Goal: Obtain resource: Download file/media

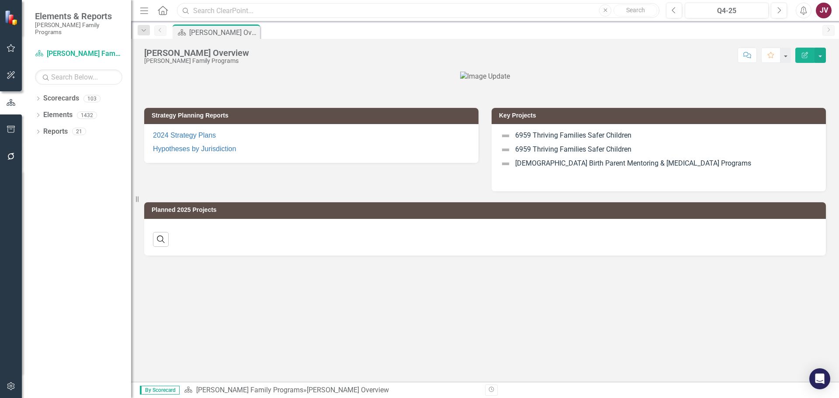
click at [212, 10] on input "text" at bounding box center [418, 10] width 483 height 15
type input "adaptive"
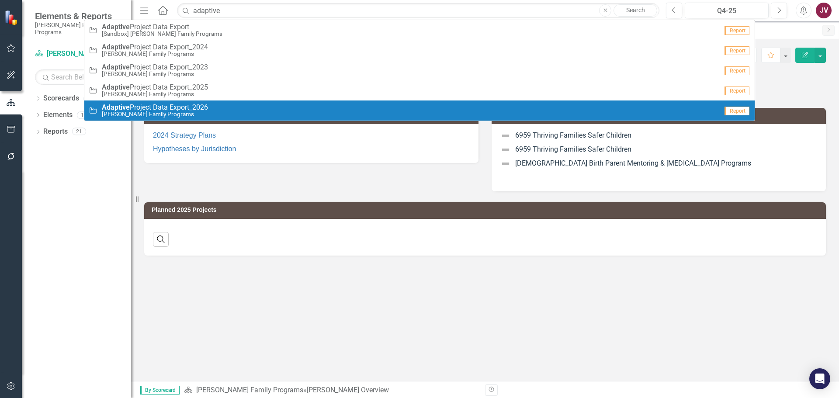
click at [214, 112] on div "Project Adaptive Project Data Export_2026 [PERSON_NAME] Family Programs" at bounding box center [403, 111] width 629 height 14
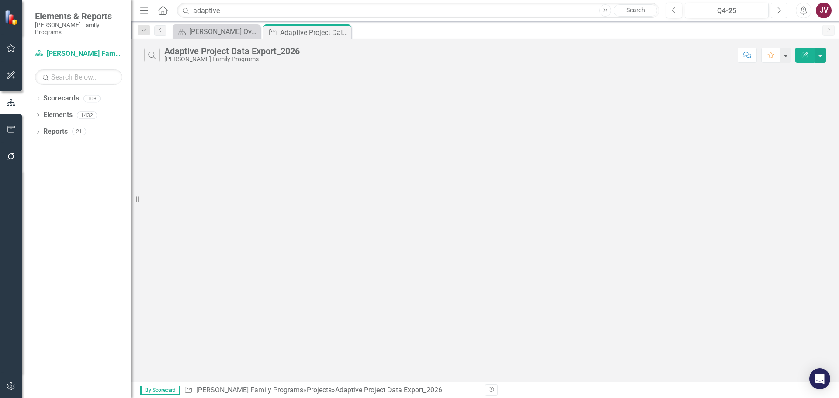
click at [777, 11] on icon "Next" at bounding box center [779, 11] width 5 height 8
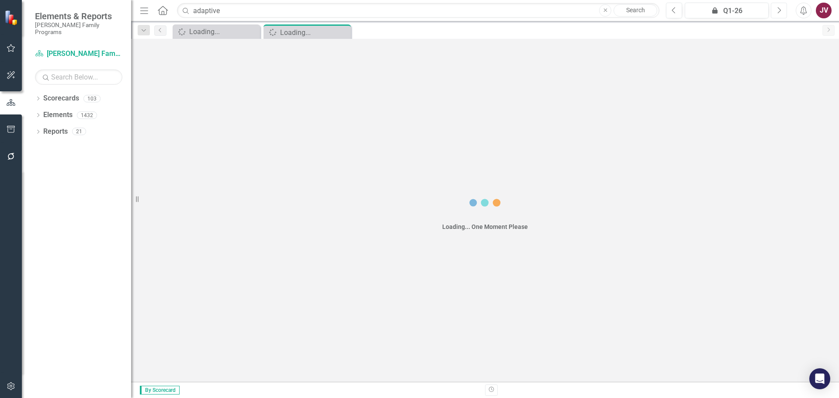
click at [777, 11] on icon "Next" at bounding box center [779, 11] width 5 height 8
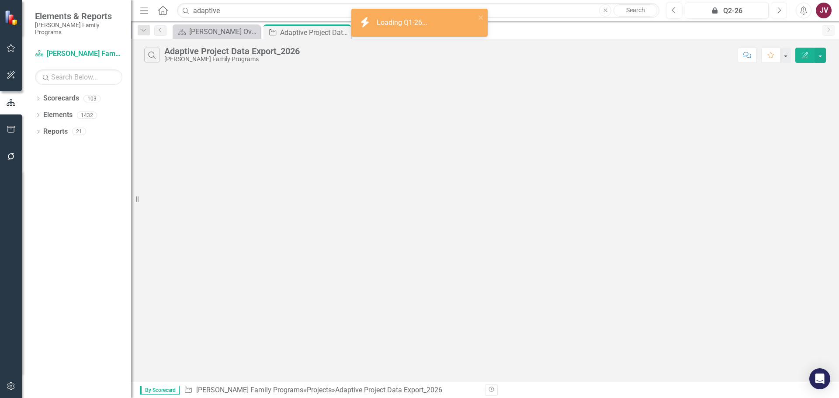
click at [777, 11] on icon "Next" at bounding box center [779, 11] width 5 height 8
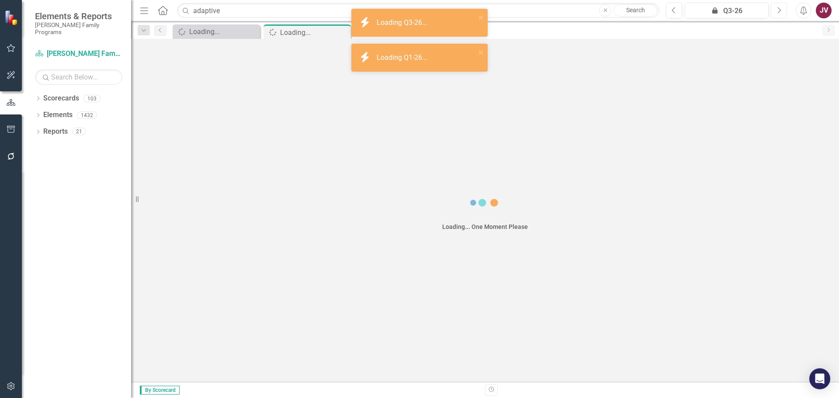
click at [777, 11] on icon "Next" at bounding box center [779, 11] width 5 height 8
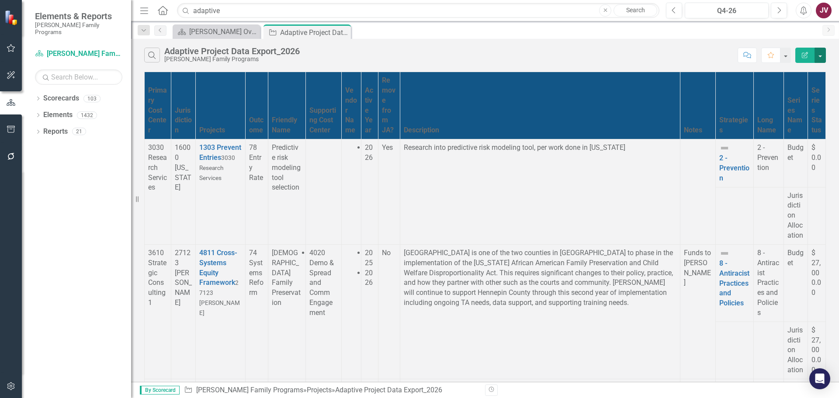
click at [823, 57] on button "button" at bounding box center [820, 55] width 11 height 15
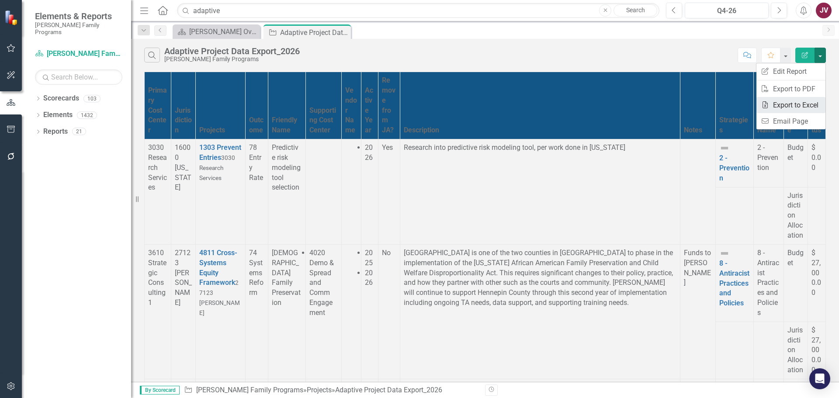
click at [799, 108] on link "Excel Export to Excel" at bounding box center [791, 105] width 69 height 16
